Goal: Task Accomplishment & Management: Manage account settings

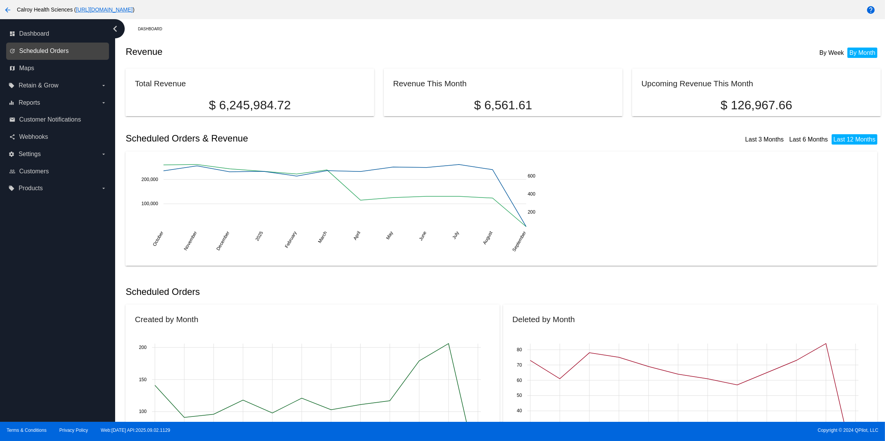
click at [54, 51] on span "Scheduled Orders" at bounding box center [43, 51] width 49 height 7
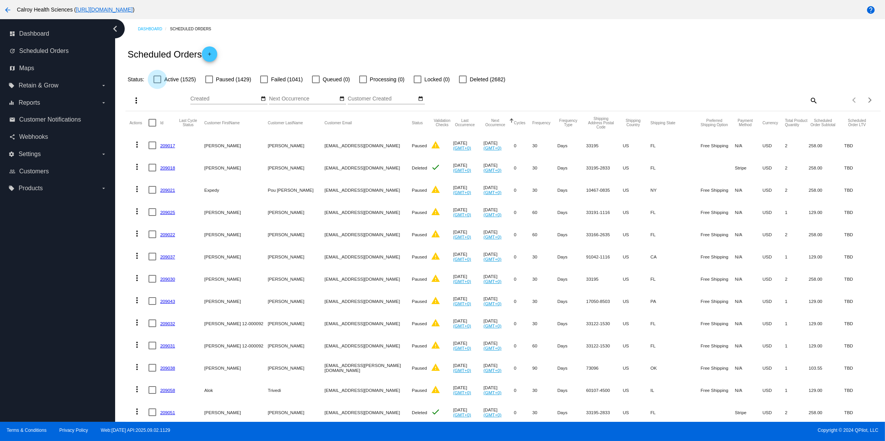
click at [157, 82] on div at bounding box center [157, 80] width 8 height 8
click at [157, 83] on input "Active (1525)" at bounding box center [157, 83] width 0 height 0
checkbox input "true"
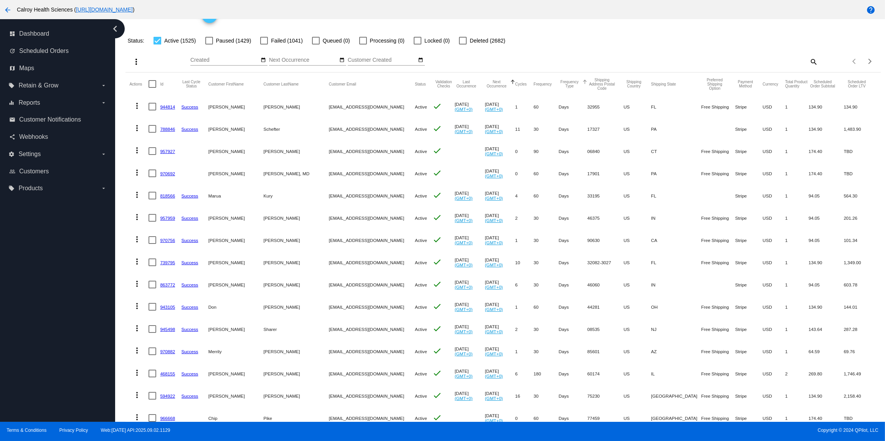
scroll to position [38, 0]
click at [581, 60] on div "Sep Jan Feb Mar Apr Su Mo" at bounding box center [409, 63] width 439 height 22
click at [612, 56] on div "Sep Jan Feb Mar Apr Su Mo" at bounding box center [409, 63] width 439 height 22
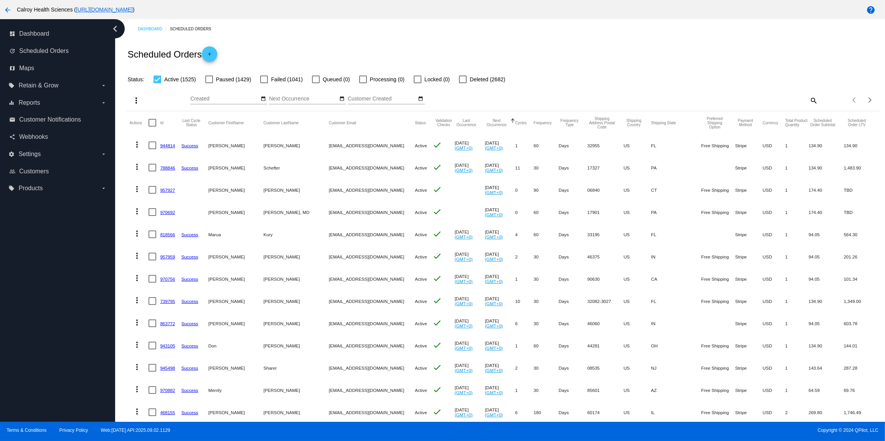
click at [814, 101] on mat-icon "search" at bounding box center [812, 100] width 9 height 12
click at [749, 102] on input "Search" at bounding box center [724, 99] width 188 height 6
paste input "1011993"
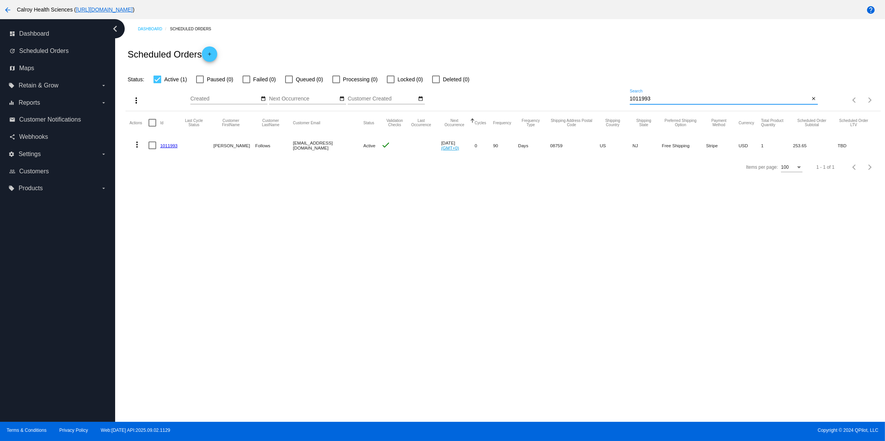
drag, startPoint x: 656, startPoint y: 98, endPoint x: 662, endPoint y: 99, distance: 5.5
click at [656, 98] on input "1011993" at bounding box center [720, 99] width 180 height 6
click at [171, 146] on link "1011992" at bounding box center [168, 145] width 17 height 5
drag, startPoint x: 679, startPoint y: 102, endPoint x: 625, endPoint y: 101, distance: 54.5
click at [630, 101] on input "1011992" at bounding box center [720, 99] width 180 height 6
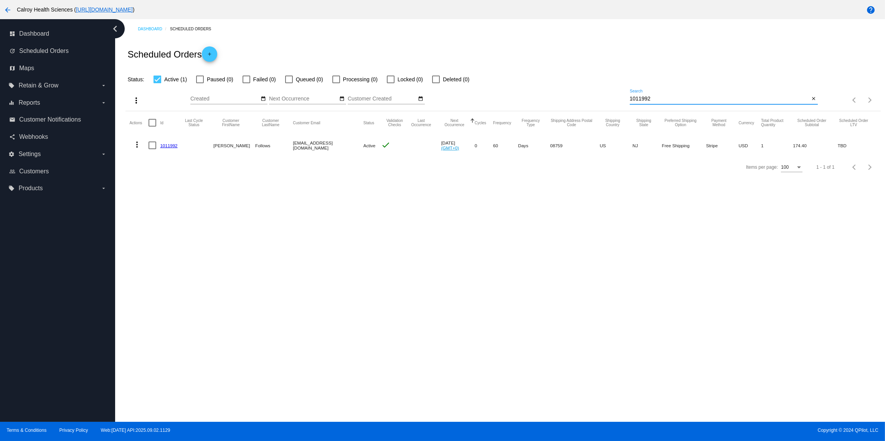
paste input "5474"
type input "1015474"
click at [159, 79] on div at bounding box center [157, 80] width 8 height 8
click at [157, 83] on input "Active (1)" at bounding box center [157, 83] width 0 height 0
checkbox input "false"
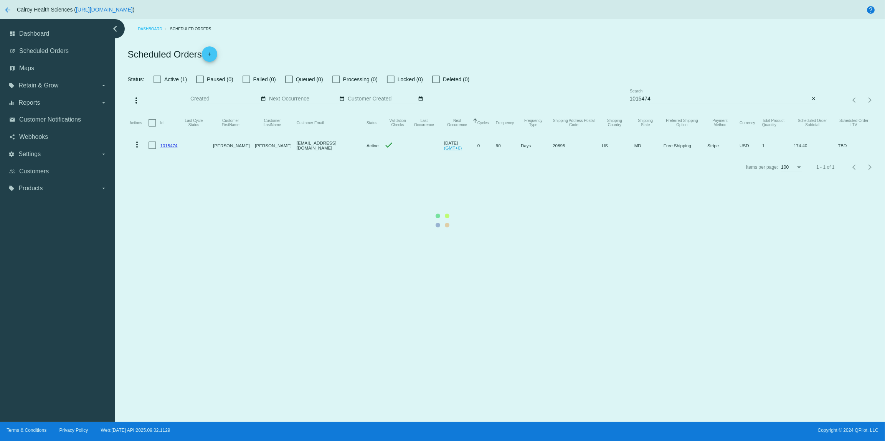
click at [659, 111] on mat-table "Actions Id Last Cycle Status Customer FirstName Customer LastName Customer Emai…" at bounding box center [502, 133] width 755 height 45
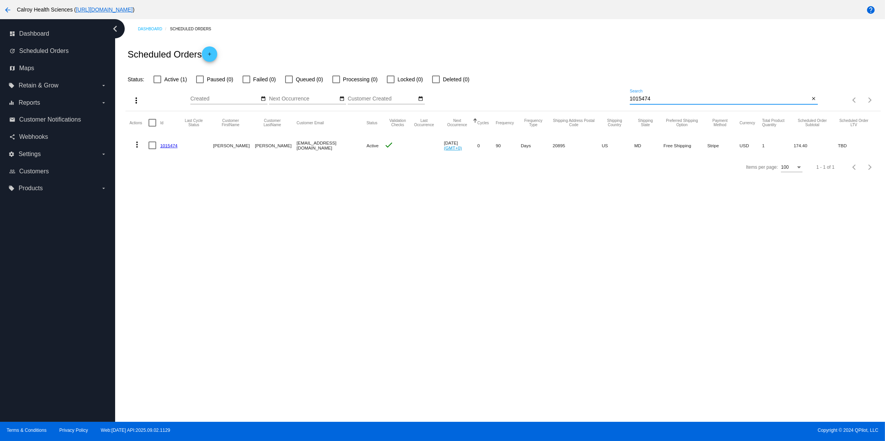
drag, startPoint x: 659, startPoint y: 100, endPoint x: 614, endPoint y: 99, distance: 45.3
click at [630, 99] on input "1015474" at bounding box center [720, 99] width 180 height 6
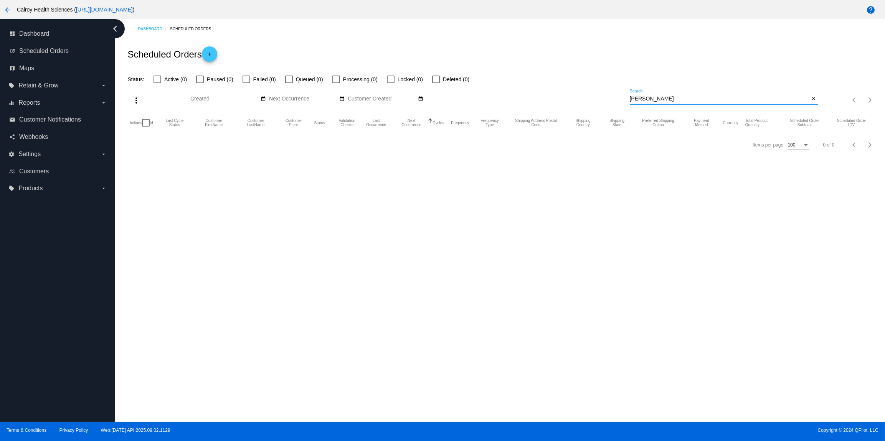
drag, startPoint x: 645, startPoint y: 99, endPoint x: 625, endPoint y: 100, distance: 20.0
click at [630, 100] on input "Kevin Phillips" at bounding box center [720, 99] width 180 height 6
type input "Phillips"
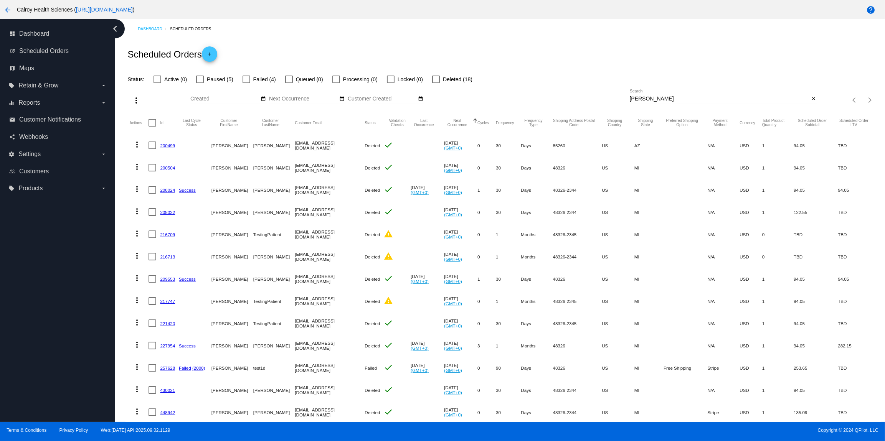
click at [171, 146] on link "200499" at bounding box center [167, 145] width 15 height 5
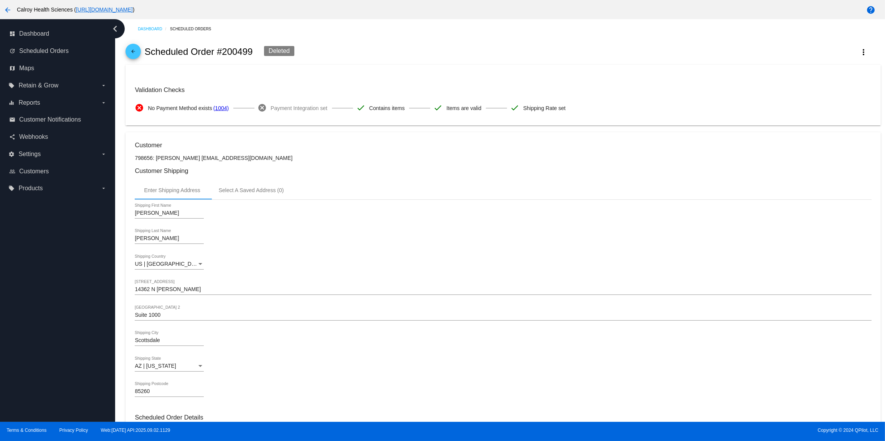
click at [248, 56] on h2 "Scheduled Order #200499" at bounding box center [199, 51] width 108 height 11
drag, startPoint x: 251, startPoint y: 53, endPoint x: 229, endPoint y: 60, distance: 23.8
click at [224, 53] on h2 "Scheduled Order #200499" at bounding box center [199, 51] width 108 height 11
copy h2 "200499"
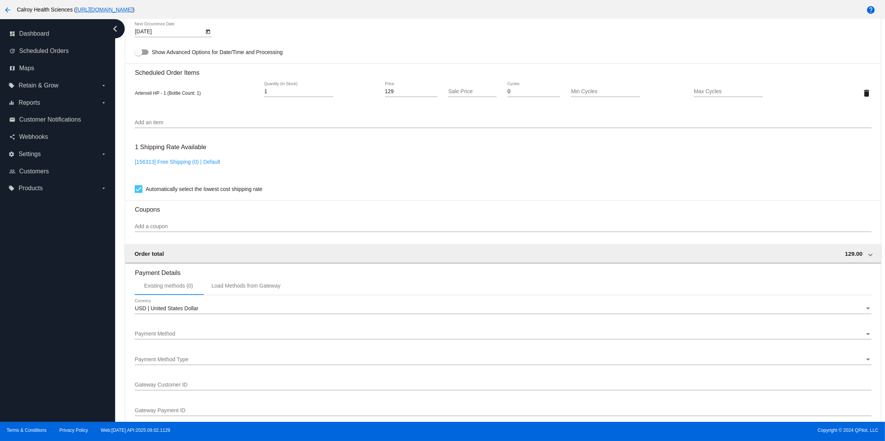
scroll to position [362, 0]
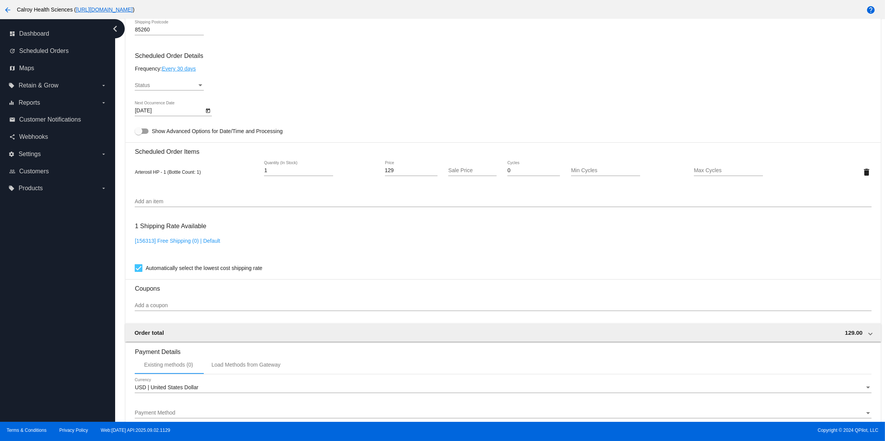
click at [193, 89] on div "Status" at bounding box center [166, 85] width 62 height 6
click at [149, 104] on span "Paused" at bounding box center [169, 108] width 69 height 16
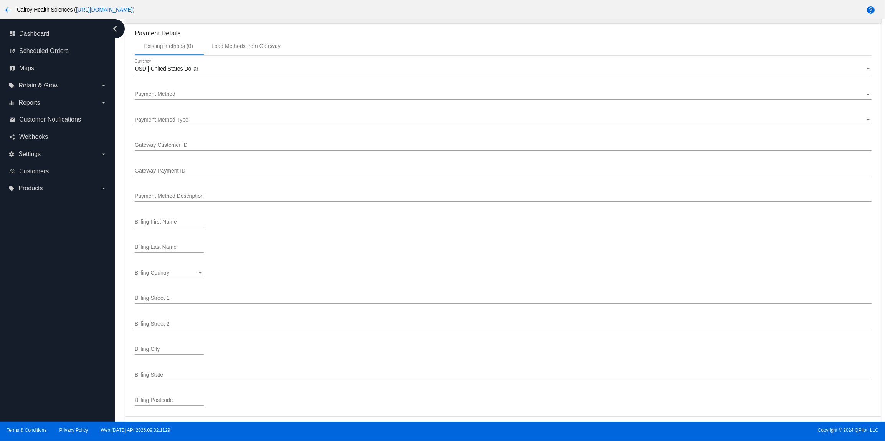
scroll to position [796, 0]
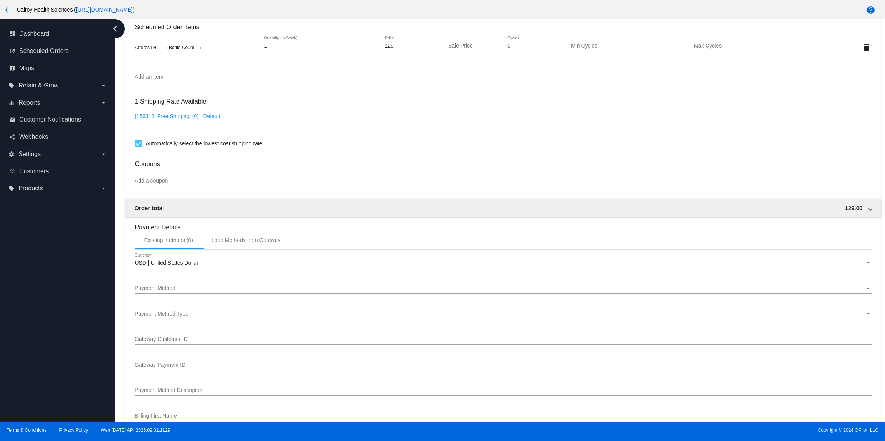
scroll to position [488, 0]
click at [228, 267] on div "USD | United States Dollar Currency" at bounding box center [503, 259] width 736 height 15
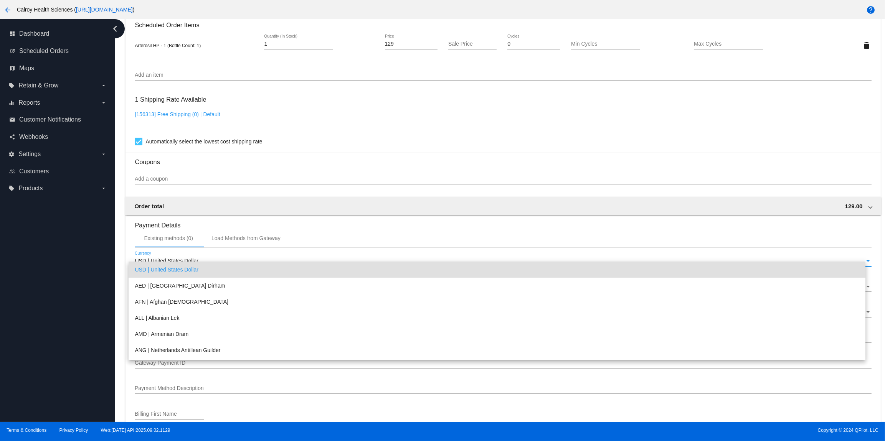
scroll to position [3, 0]
click at [257, 244] on div at bounding box center [442, 220] width 885 height 441
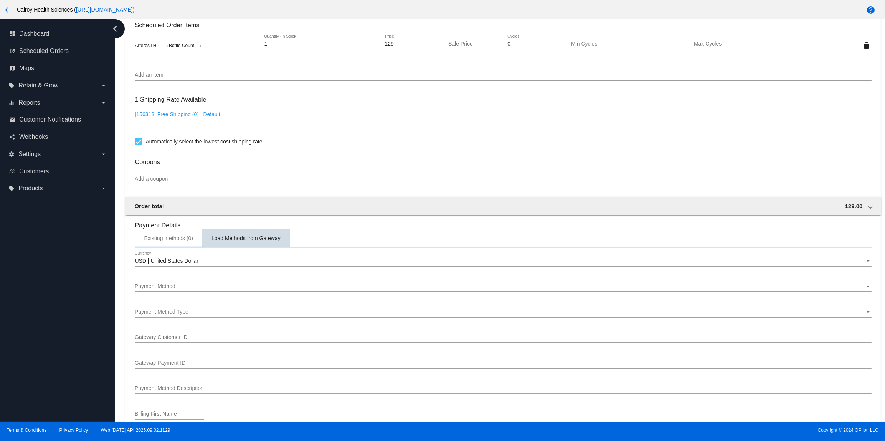
click at [252, 241] on div "Load Methods from Gateway" at bounding box center [245, 238] width 69 height 6
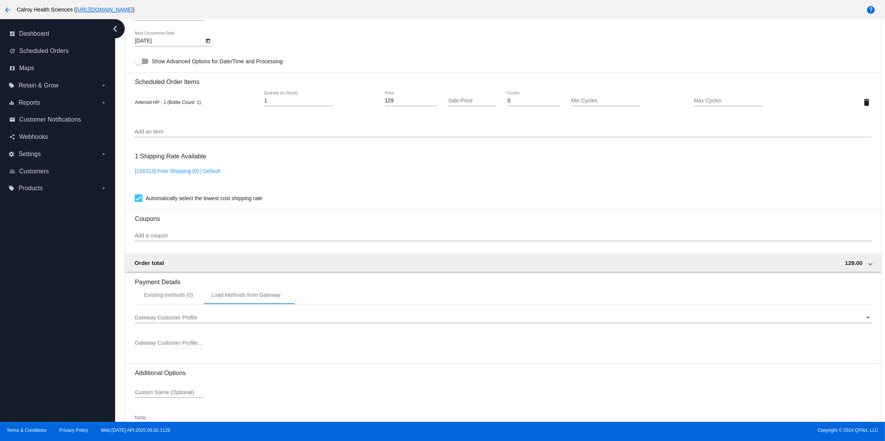
click at [208, 321] on div "Gateway Customer Profile" at bounding box center [499, 318] width 729 height 6
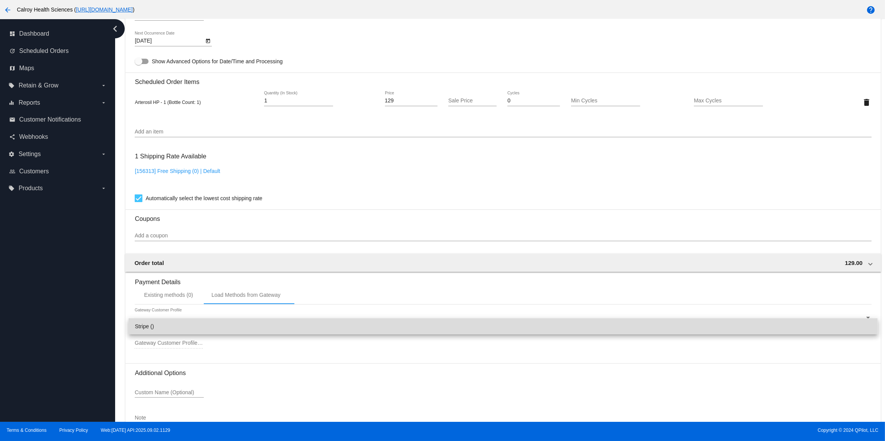
click at [208, 328] on span "Stripe ()" at bounding box center [503, 326] width 736 height 16
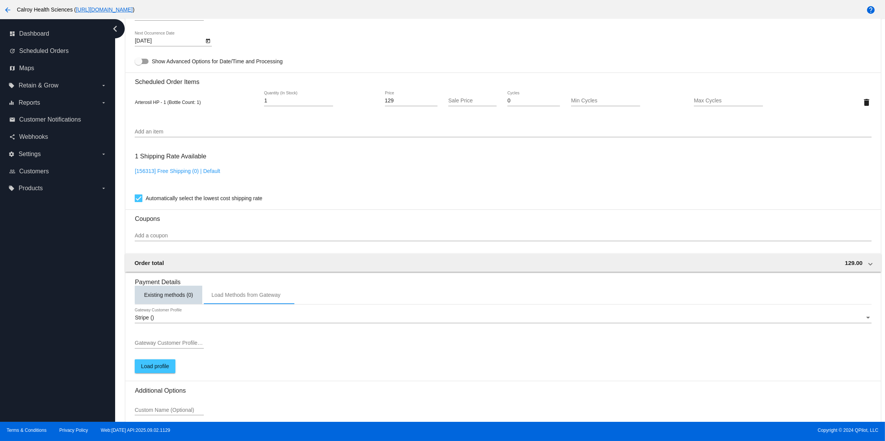
click at [174, 298] on div "Existing methods (0)" at bounding box center [168, 295] width 49 height 6
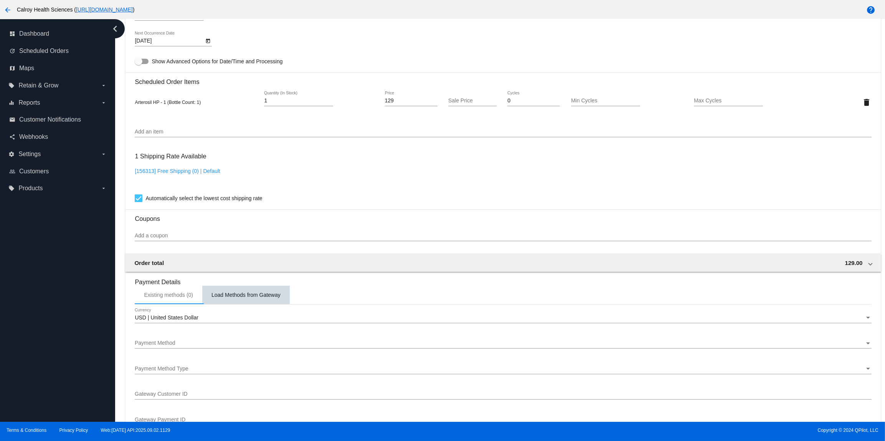
click at [237, 304] on div "Load Methods from Gateway" at bounding box center [245, 295] width 87 height 18
click at [147, 369] on span "Load profile" at bounding box center [155, 366] width 28 height 6
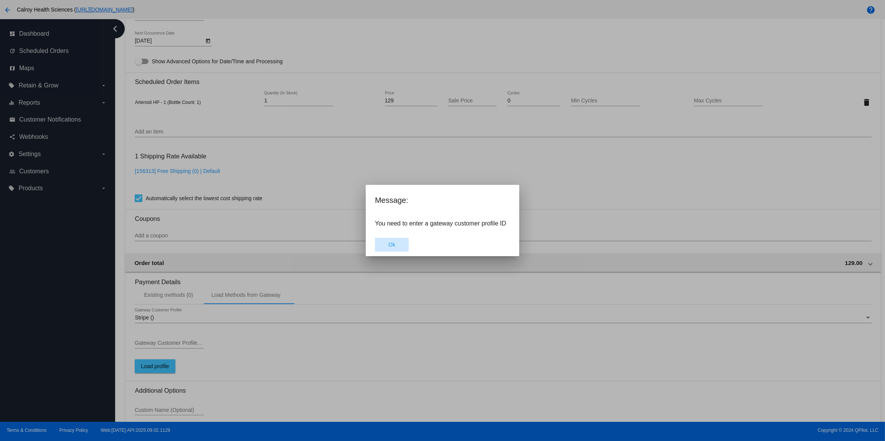
click at [385, 249] on button "Ok" at bounding box center [392, 245] width 34 height 14
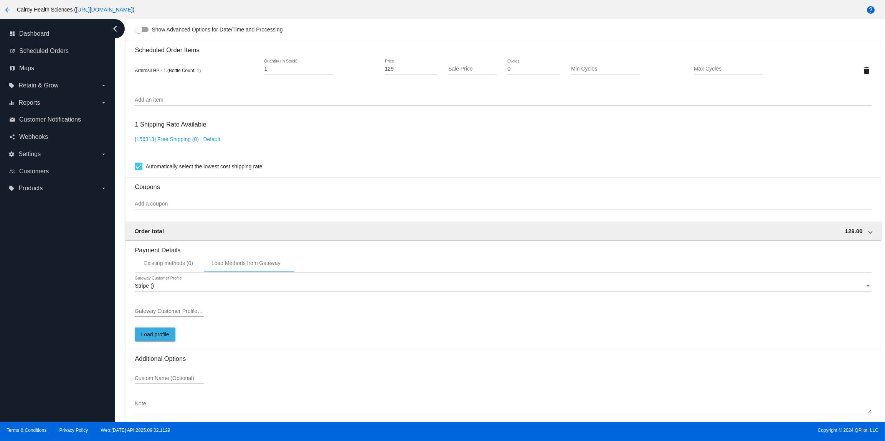
scroll to position [508, 0]
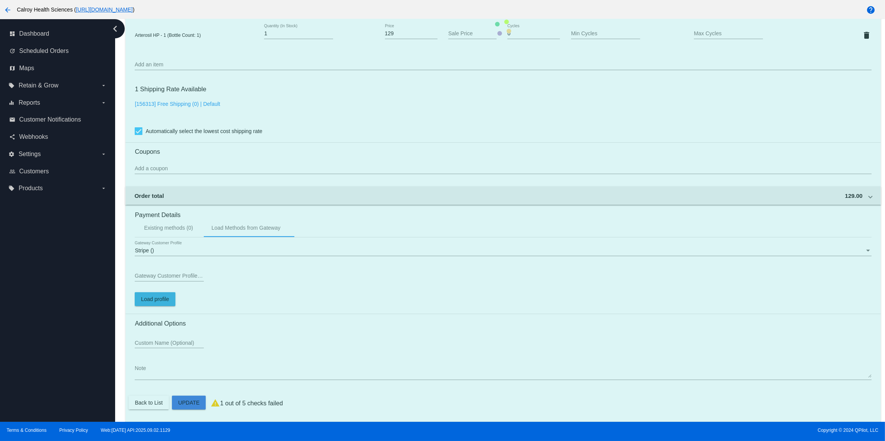
click at [190, 402] on mat-card "Customer 798656: Kevin Phillips dave2021@phillipswdc.com Customer Shipping Ente…" at bounding box center [502, 28] width 755 height 789
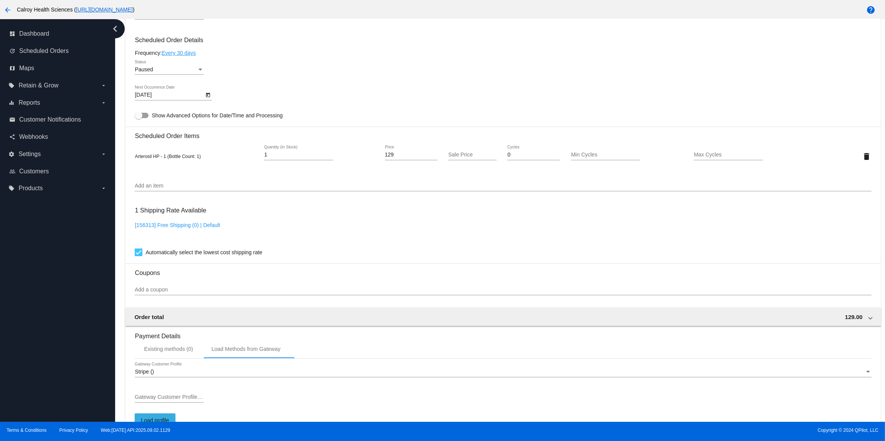
scroll to position [340, 0]
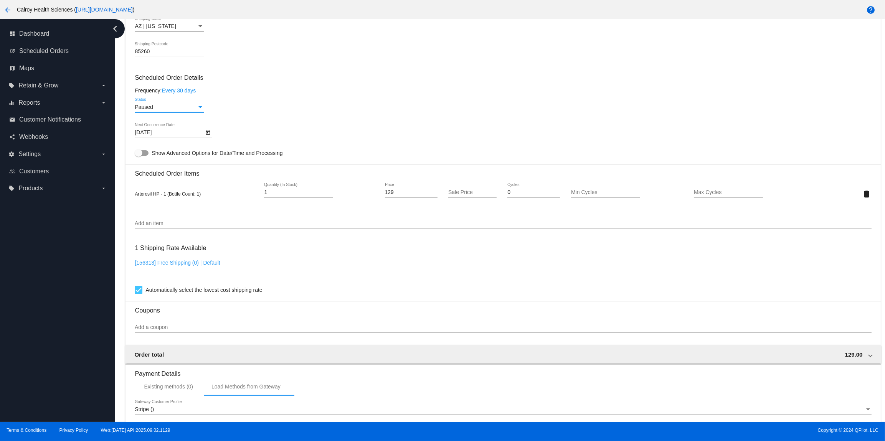
click at [191, 110] on div "Paused" at bounding box center [166, 107] width 62 height 6
click at [271, 115] on div at bounding box center [442, 220] width 885 height 441
click at [199, 108] on div "Status" at bounding box center [200, 107] width 4 height 2
click at [281, 119] on div at bounding box center [442, 220] width 885 height 441
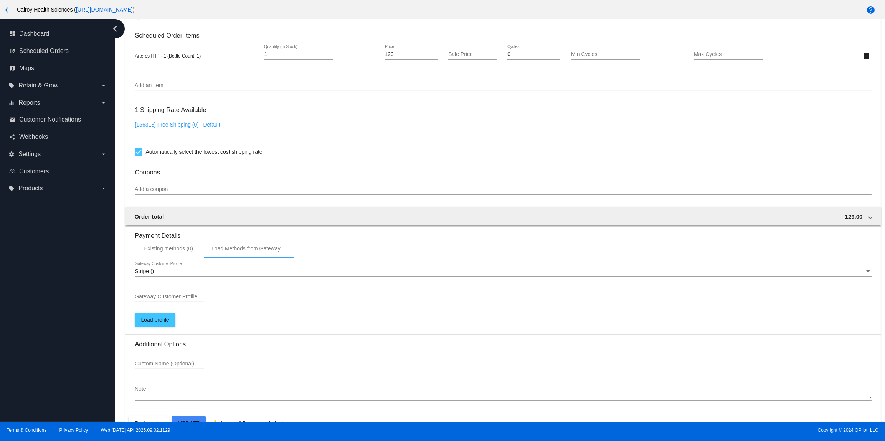
scroll to position [508, 0]
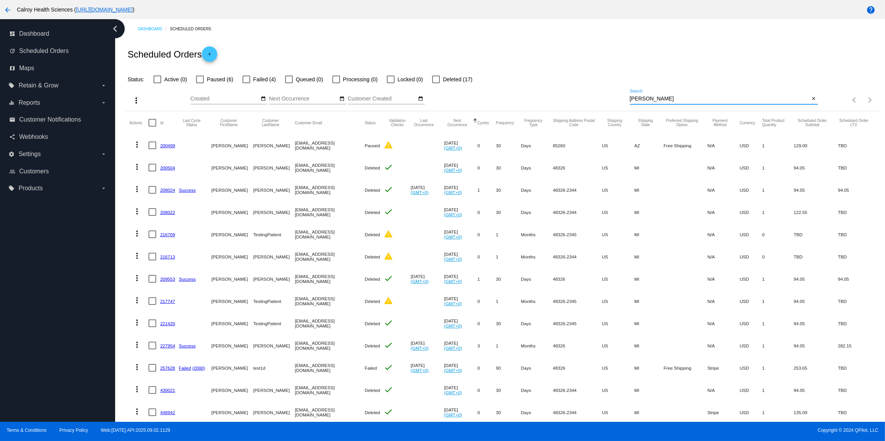
click at [711, 102] on input "Phillips" at bounding box center [720, 99] width 180 height 6
click at [201, 80] on div at bounding box center [200, 80] width 8 height 8
click at [200, 83] on input "Paused (6)" at bounding box center [199, 83] width 0 height 0
checkbox input "true"
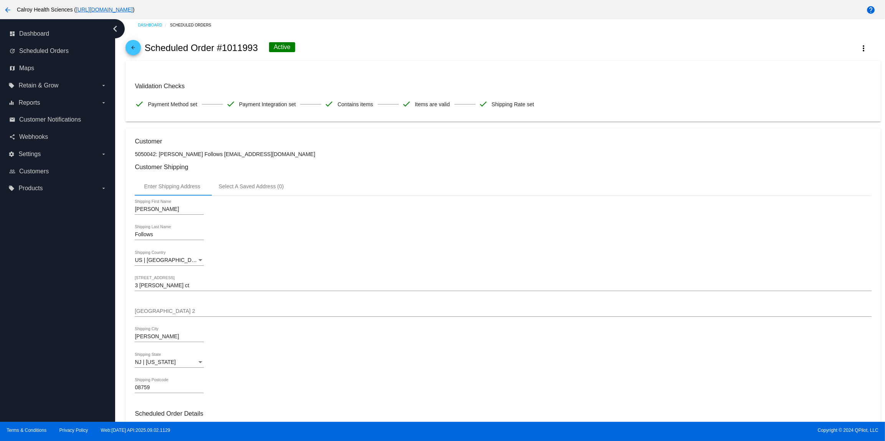
scroll to position [2, 0]
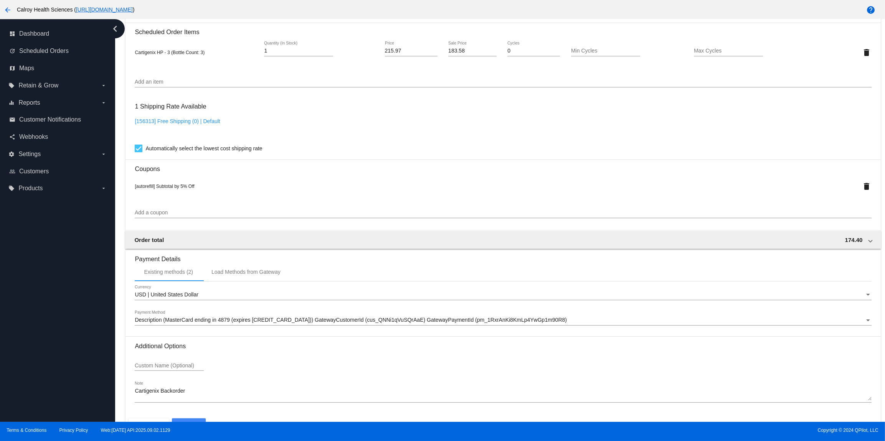
scroll to position [513, 0]
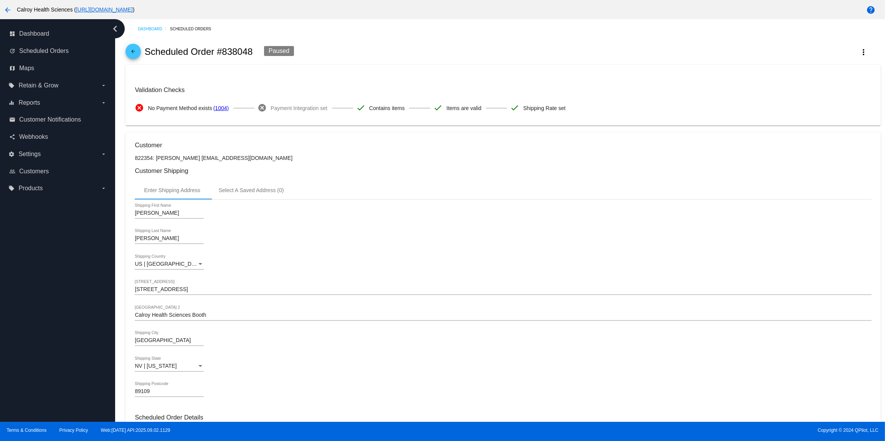
drag, startPoint x: 255, startPoint y: 53, endPoint x: 225, endPoint y: 59, distance: 30.5
click at [223, 55] on div "arrow_back Scheduled Order #838048 Paused more_vert" at bounding box center [502, 52] width 755 height 26
copy h2 "838048"
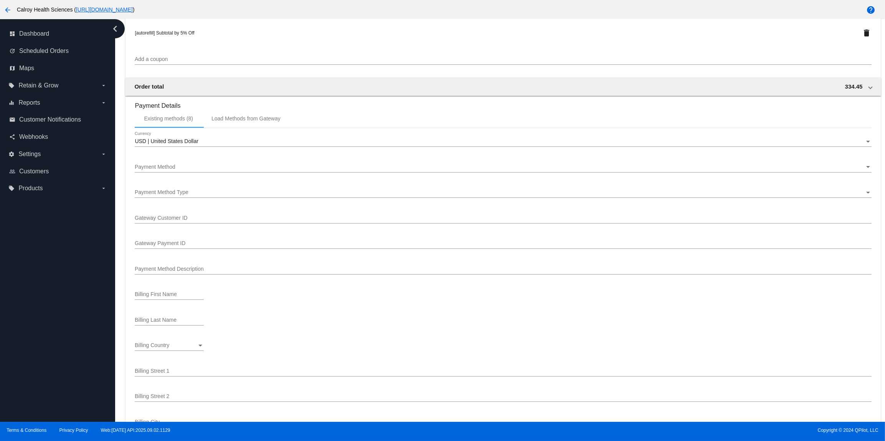
scroll to position [845, 0]
